Goal: Answer question/provide support: Share knowledge or assist other users

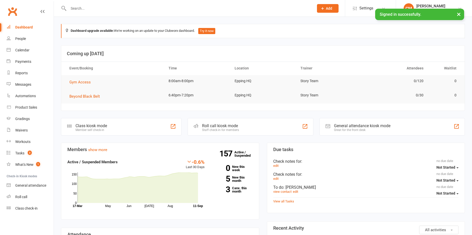
drag, startPoint x: 103, startPoint y: 10, endPoint x: 111, endPoint y: 9, distance: 8.0
click at [104, 10] on input "text" at bounding box center [189, 8] width 244 height 7
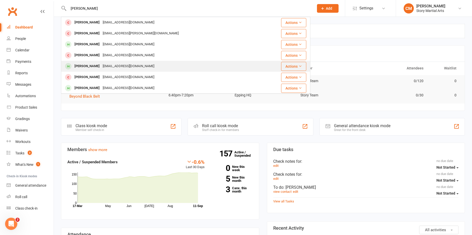
type input "amelia"
click at [97, 67] on div "Amelia Atanasovski" at bounding box center [87, 66] width 28 height 7
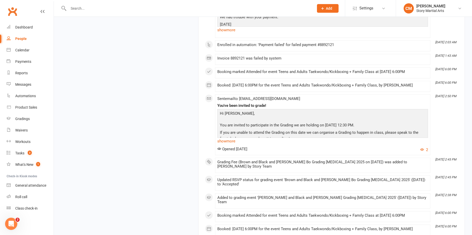
scroll to position [1407, 0]
click at [232, 144] on link "show more" at bounding box center [322, 140] width 211 height 7
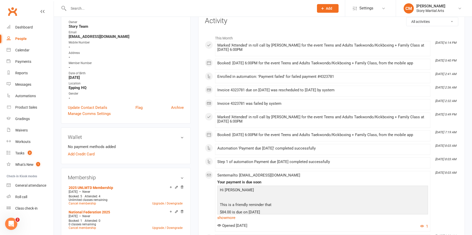
scroll to position [0, 0]
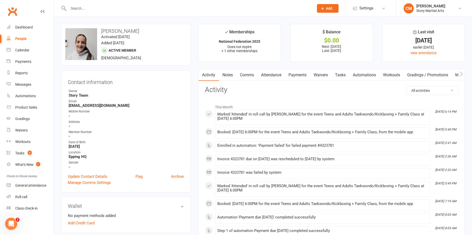
click at [295, 77] on link "Payments" at bounding box center [297, 75] width 25 height 12
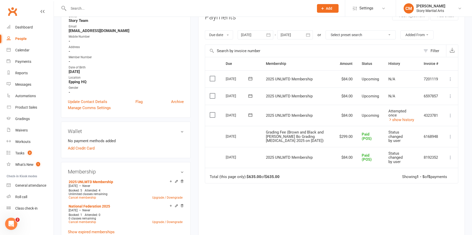
scroll to position [76, 0]
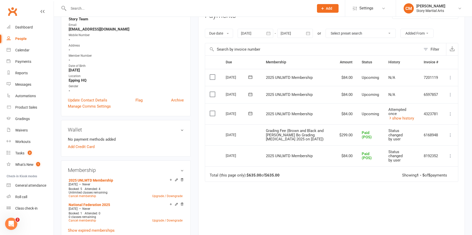
click at [450, 115] on icon at bounding box center [450, 113] width 5 height 5
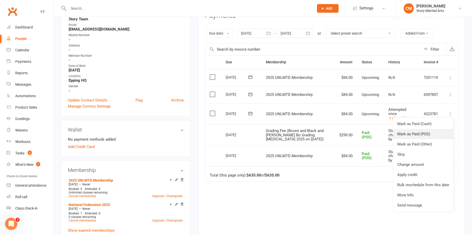
click at [432, 133] on link "Mark as Paid (POS)" at bounding box center [423, 134] width 60 height 10
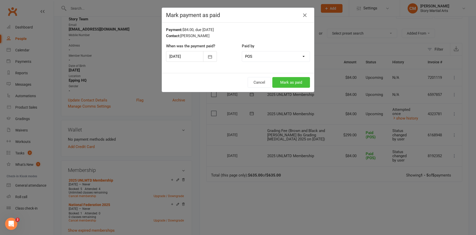
click at [290, 83] on button "Mark as paid" at bounding box center [291, 82] width 38 height 11
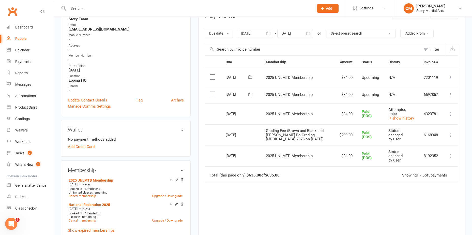
click at [95, 10] on input "text" at bounding box center [189, 8] width 244 height 7
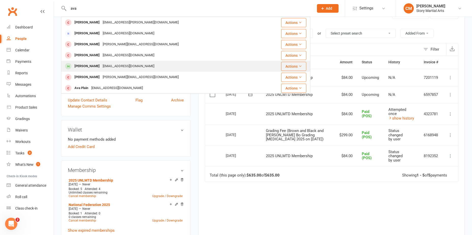
type input "ava"
click at [104, 67] on div "shellqld@hotmail.com" at bounding box center [128, 66] width 55 height 7
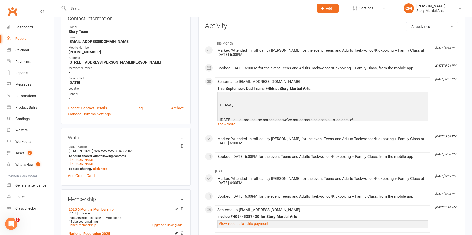
scroll to position [26, 0]
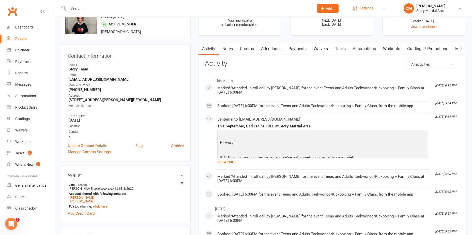
click at [366, 11] on span "Settings" at bounding box center [366, 8] width 14 height 11
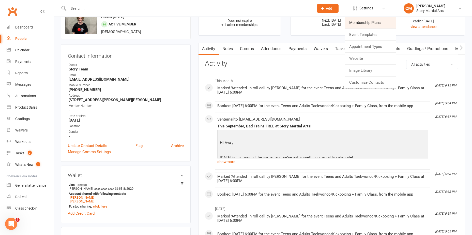
click at [371, 28] on link "Membership Plans" at bounding box center [370, 23] width 51 height 12
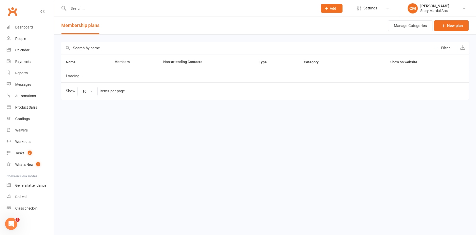
select select "25"
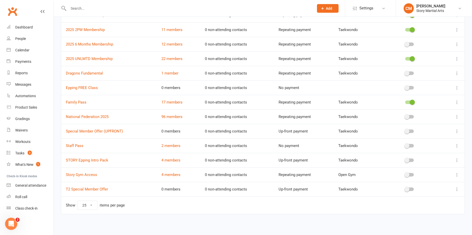
scroll to position [77, 0]
click at [174, 159] on link "4 members" at bounding box center [170, 159] width 19 height 5
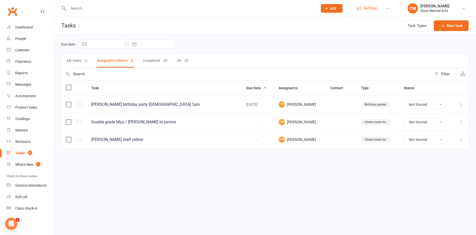
click at [380, 7] on link "Settings" at bounding box center [374, 8] width 35 height 11
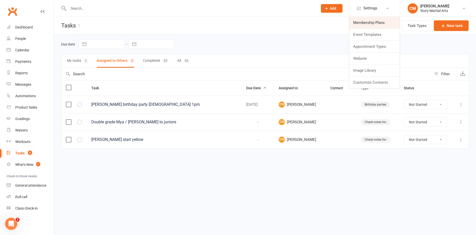
click at [373, 25] on link "Membership Plans" at bounding box center [374, 23] width 51 height 12
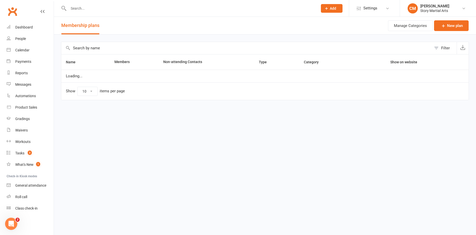
select select "25"
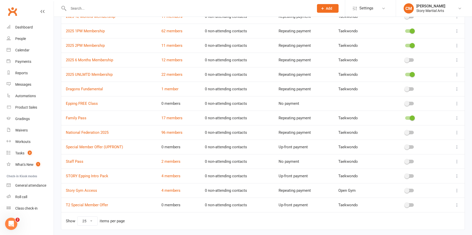
scroll to position [76, 0]
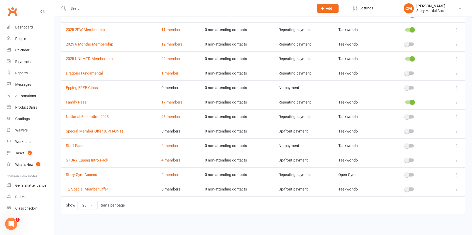
click at [174, 162] on link "4 members" at bounding box center [170, 160] width 19 height 5
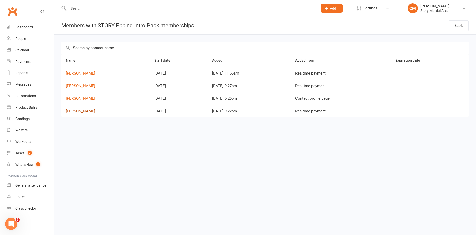
click at [73, 111] on link "Eve Sutjito" at bounding box center [80, 111] width 29 height 5
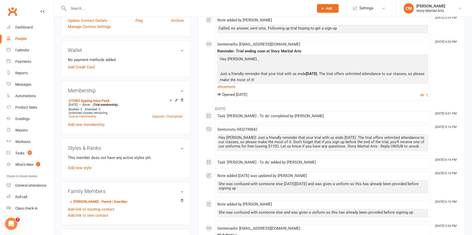
scroll to position [153, 0]
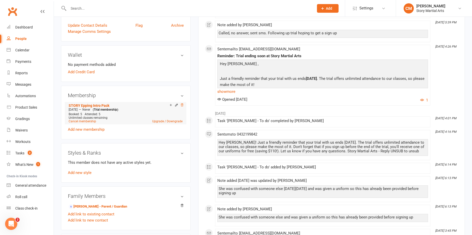
click at [183, 105] on icon at bounding box center [182, 105] width 4 height 4
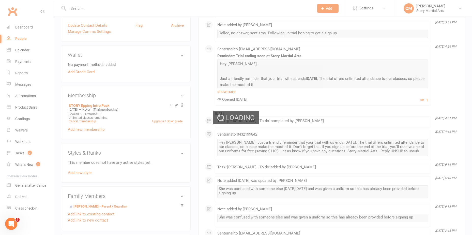
scroll to position [150, 0]
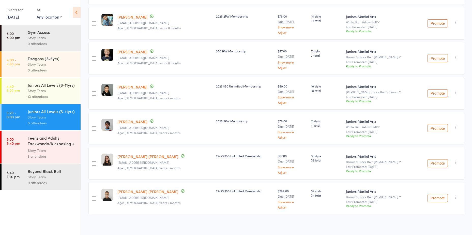
click at [40, 178] on div "Story Team" at bounding box center [52, 177] width 49 height 6
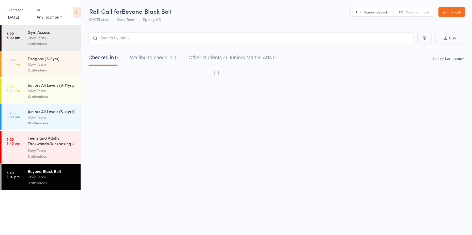
scroll to position [0, 0]
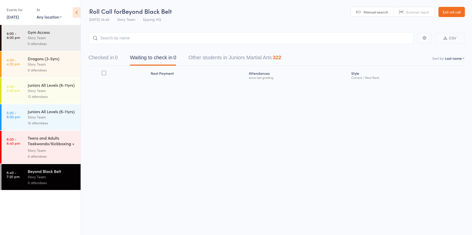
click at [53, 145] on div "Teens and Adults Taekwondo/Kickboxing + Family Cla..." at bounding box center [52, 141] width 49 height 12
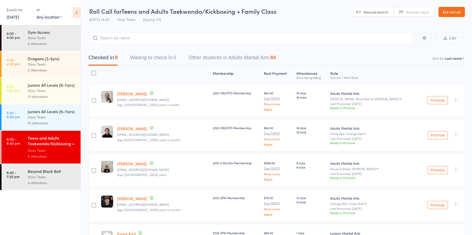
click at [43, 179] on div "Story Team" at bounding box center [52, 177] width 49 height 6
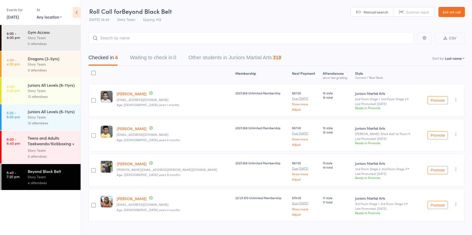
click at [132, 129] on link "[PERSON_NAME]" at bounding box center [132, 128] width 30 height 5
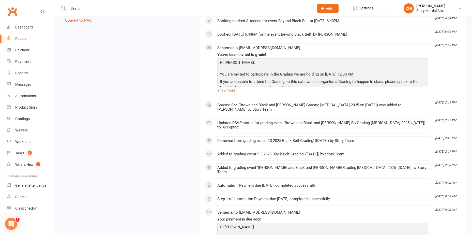
scroll to position [589, 0]
